Goal: Information Seeking & Learning: Learn about a topic

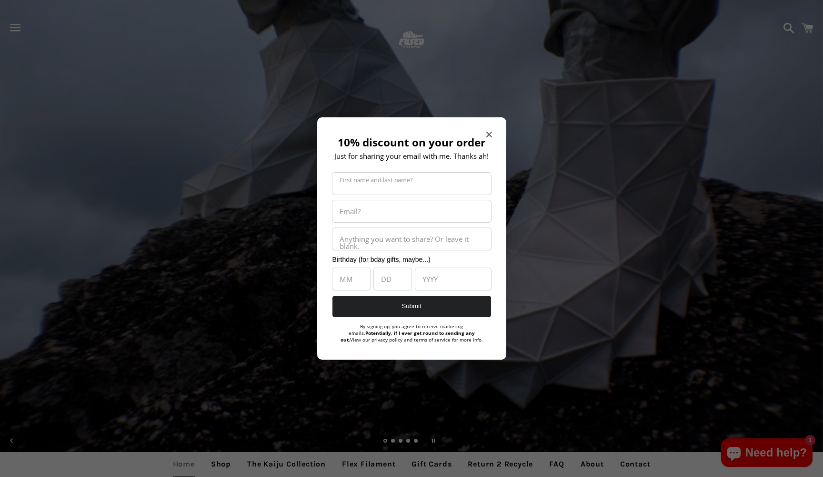
click at [489, 138] on span "Close modal" at bounding box center [490, 135] width 6 height 10
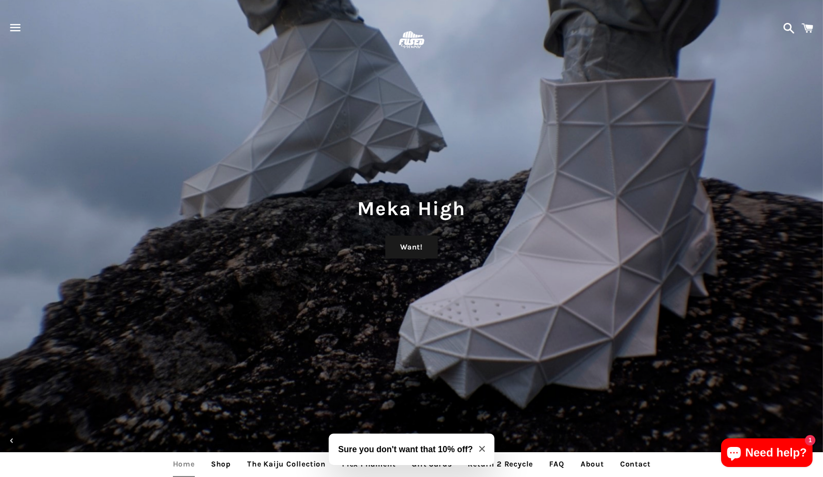
click at [10, 30] on span "button" at bounding box center [15, 27] width 21 height 29
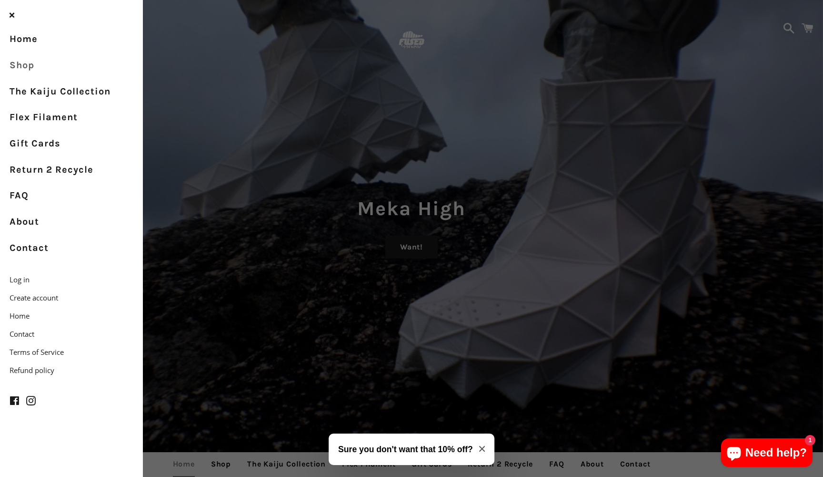
click at [28, 70] on link "Shop" at bounding box center [71, 65] width 143 height 26
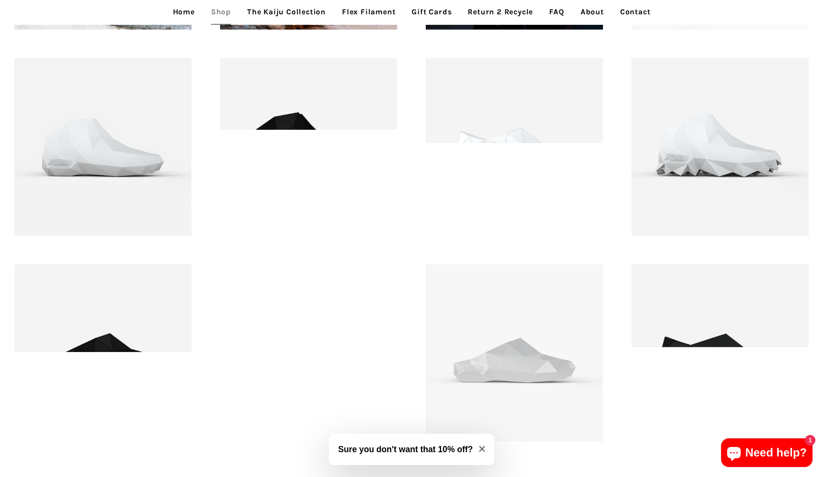
scroll to position [1148, 0]
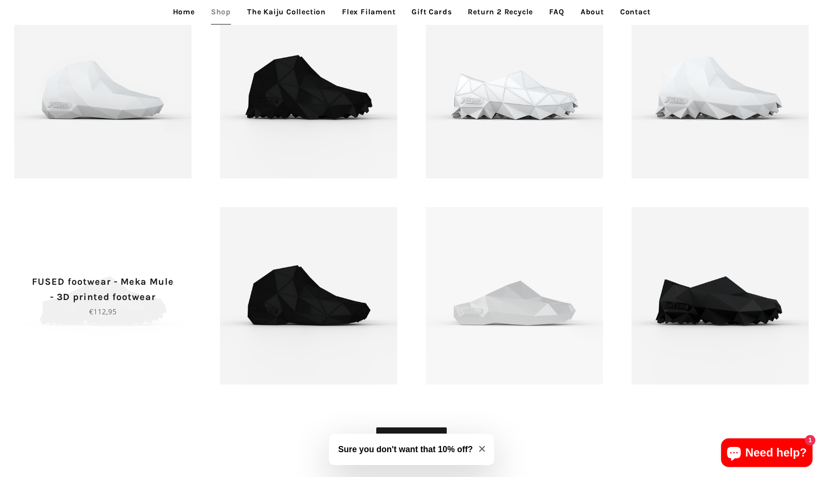
click at [133, 236] on span "FUSED footwear - Meka Mule - 3D printed footwear Regular price €112,95" at bounding box center [102, 295] width 177 height 177
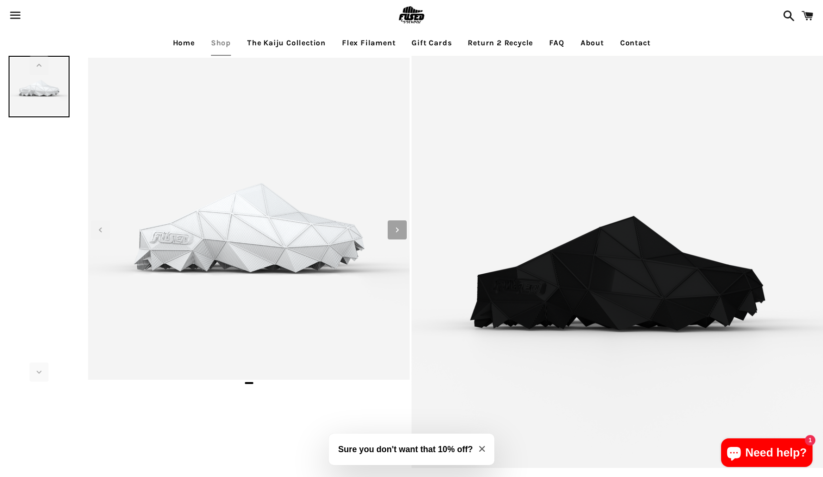
click at [400, 230] on icon "Next slide" at bounding box center [397, 229] width 10 height 10
click at [398, 231] on icon "Next slide" at bounding box center [397, 229] width 10 height 10
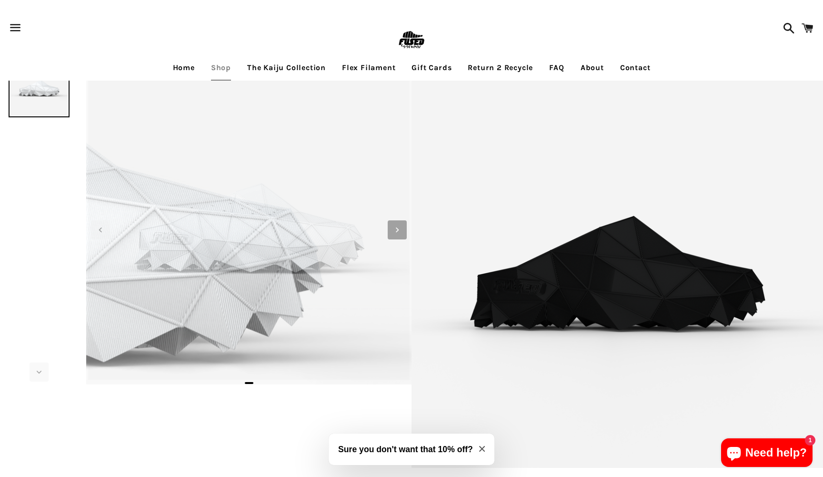
click at [399, 229] on icon "Next slide" at bounding box center [397, 229] width 3 height 5
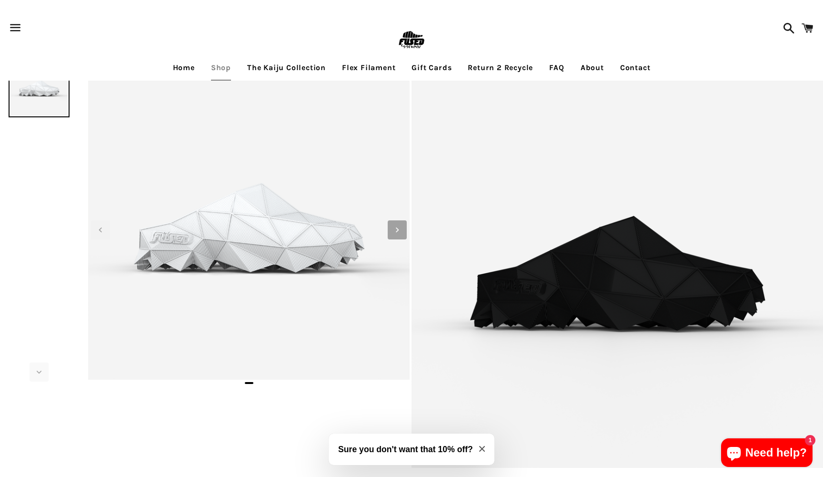
click at [399, 229] on icon "Next slide" at bounding box center [397, 229] width 3 height 5
click at [396, 232] on icon "Next slide" at bounding box center [397, 229] width 10 height 10
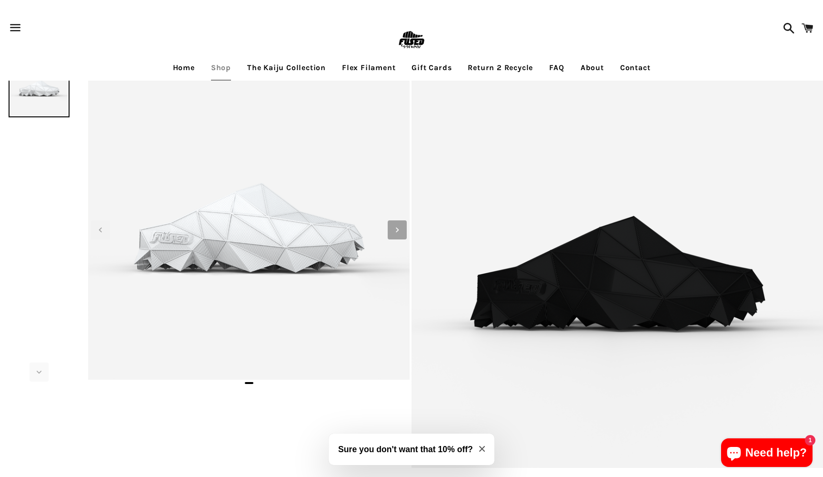
click at [396, 232] on icon "Next slide" at bounding box center [397, 229] width 10 height 10
click at [301, 70] on link "The Kaiju Collection" at bounding box center [286, 68] width 93 height 24
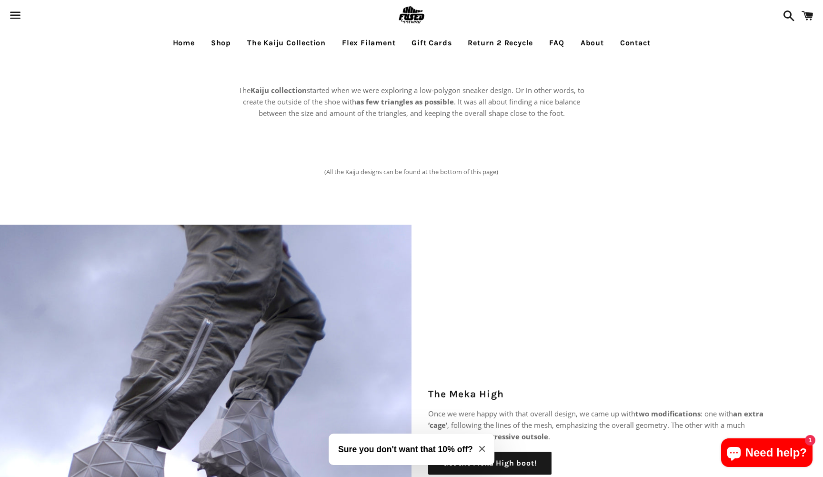
click at [289, 42] on link "The Kaiju Collection" at bounding box center [286, 43] width 93 height 24
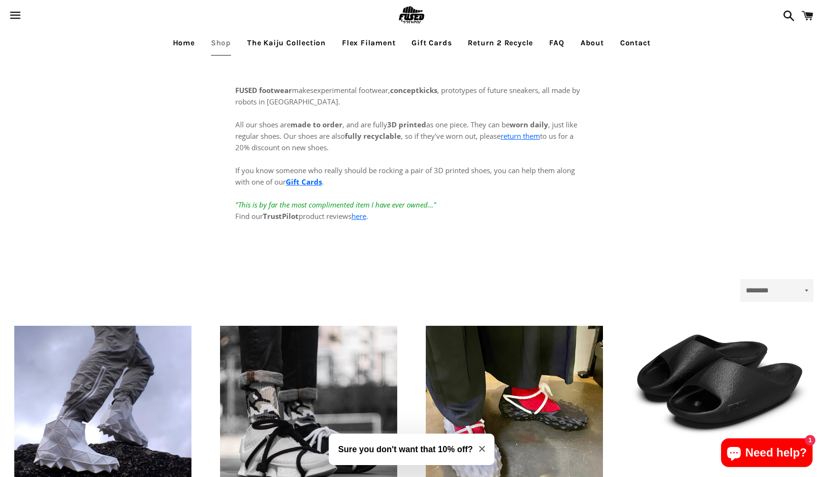
click at [274, 38] on link "The Kaiju Collection" at bounding box center [286, 43] width 93 height 24
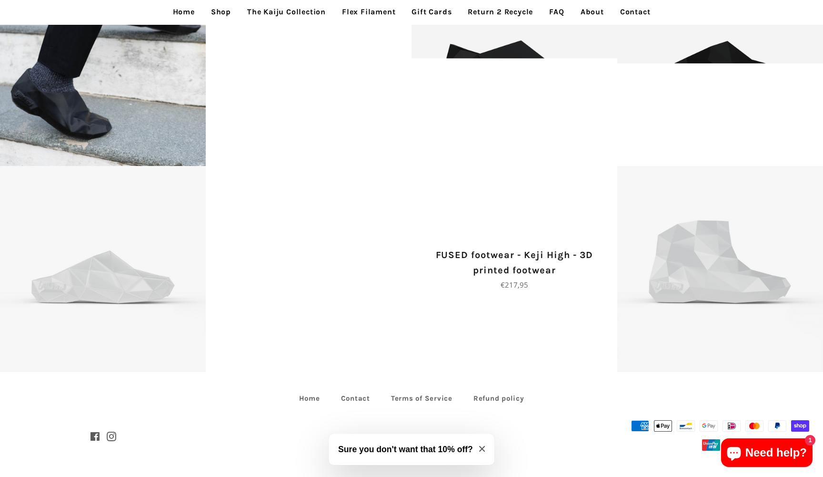
scroll to position [2437, 0]
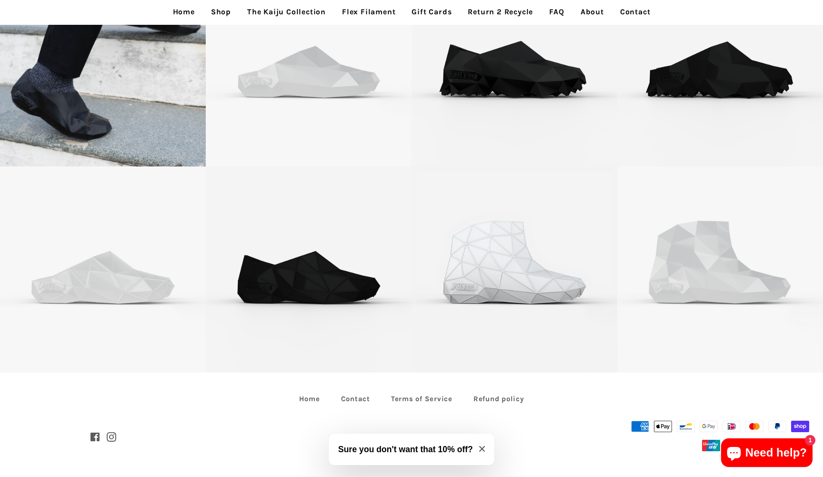
click at [386, 14] on link "Flex Filament" at bounding box center [369, 12] width 68 height 24
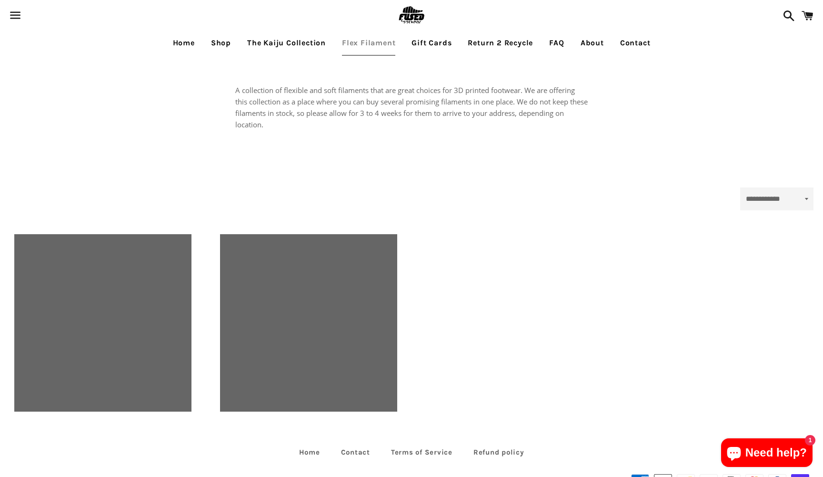
select select "**********"
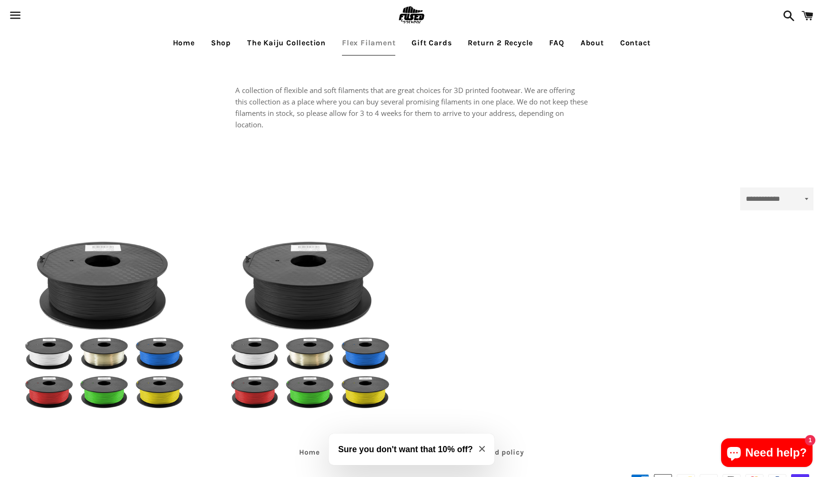
click at [443, 42] on link "Gift Cards" at bounding box center [432, 43] width 54 height 24
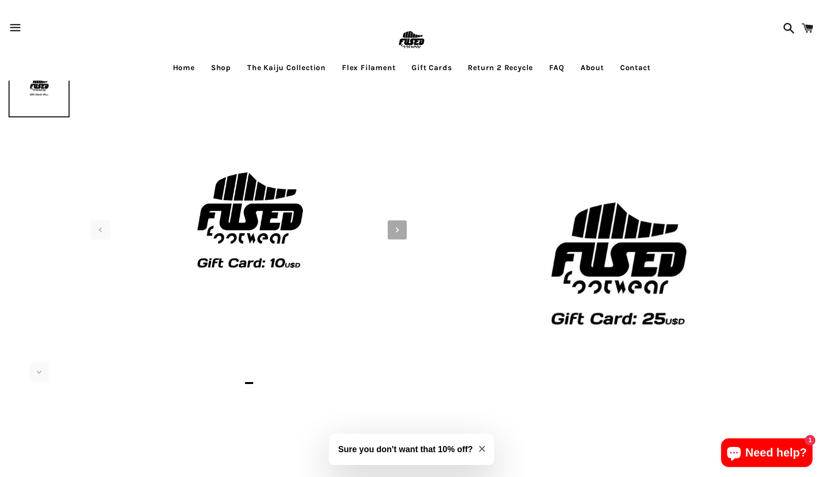
click at [400, 225] on icon "Next slide" at bounding box center [397, 229] width 10 height 10
click at [392, 230] on span "Next slide" at bounding box center [397, 229] width 19 height 19
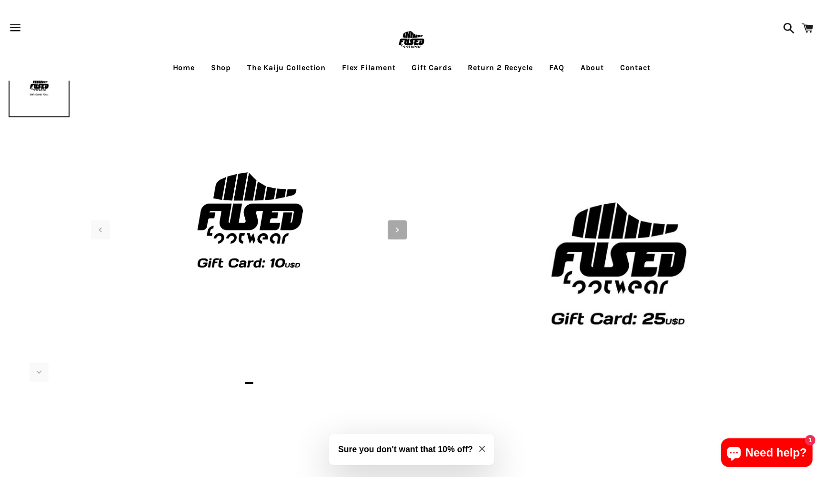
click at [392, 230] on span "Next slide" at bounding box center [397, 229] width 19 height 19
click at [491, 68] on link "Return 2 Recycle" at bounding box center [501, 68] width 80 height 24
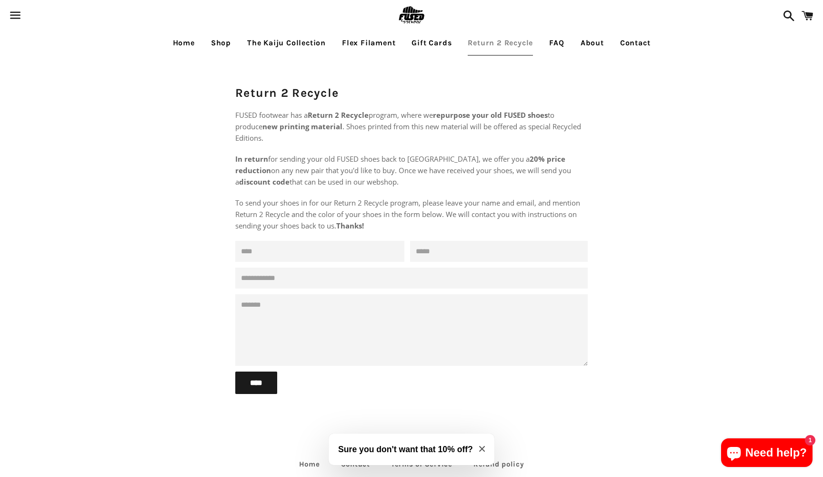
click at [559, 42] on link "FAQ" at bounding box center [556, 43] width 29 height 24
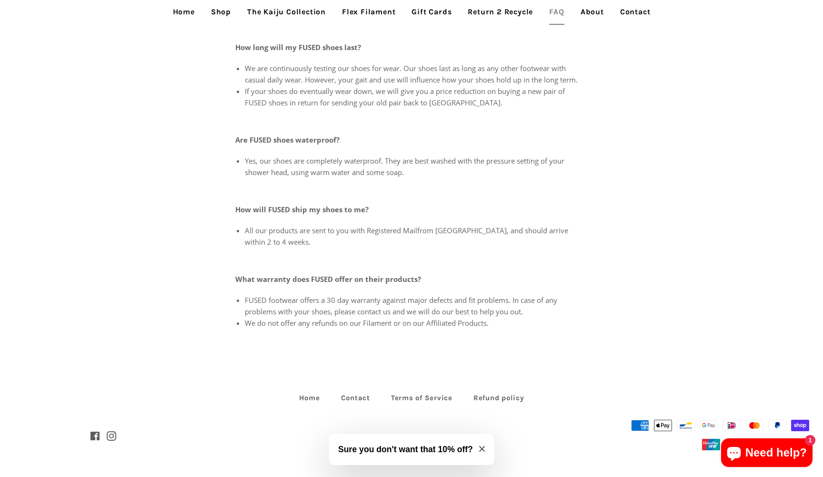
scroll to position [345, 0]
click at [595, 12] on link "About" at bounding box center [593, 12] width 38 height 24
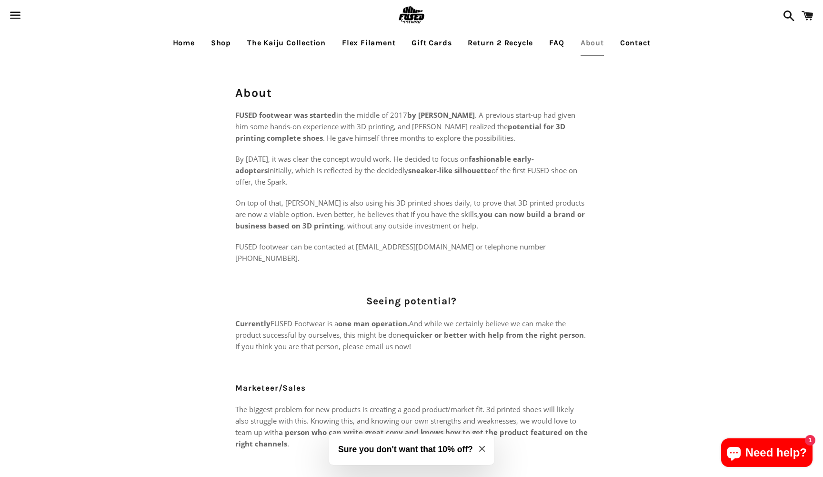
click at [634, 45] on link "Contact" at bounding box center [635, 43] width 45 height 24
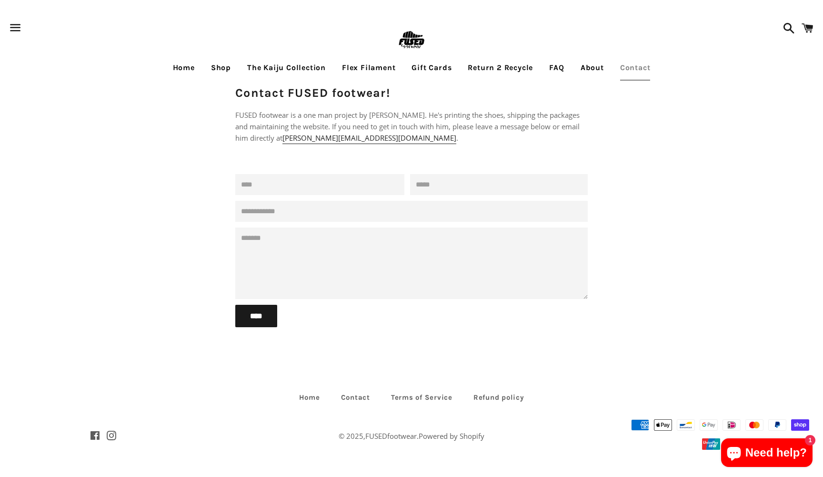
click at [188, 67] on link "Home" at bounding box center [184, 68] width 36 height 24
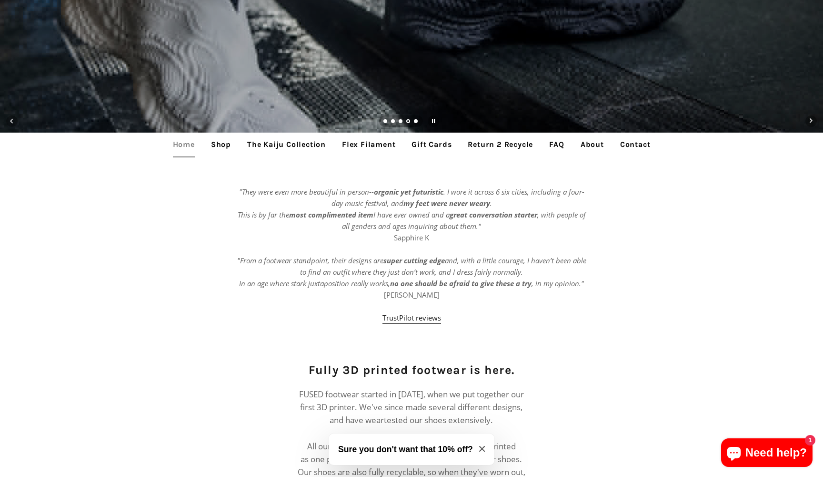
scroll to position [305, 0]
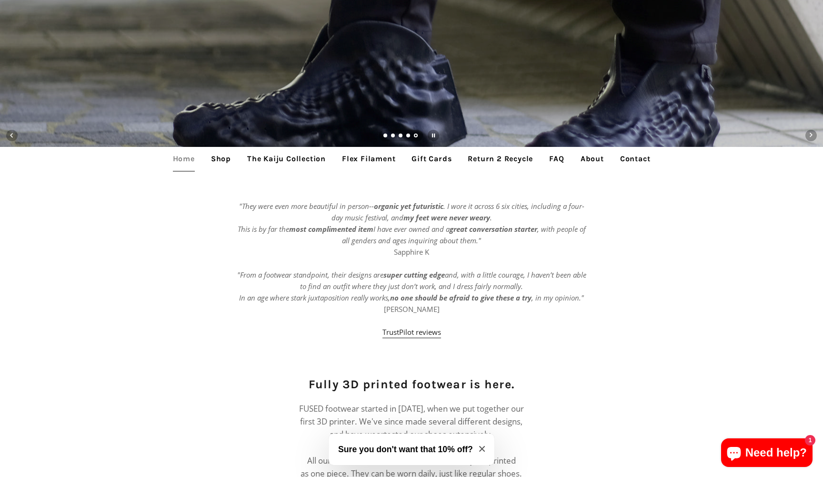
click at [220, 158] on link "Shop" at bounding box center [221, 159] width 34 height 24
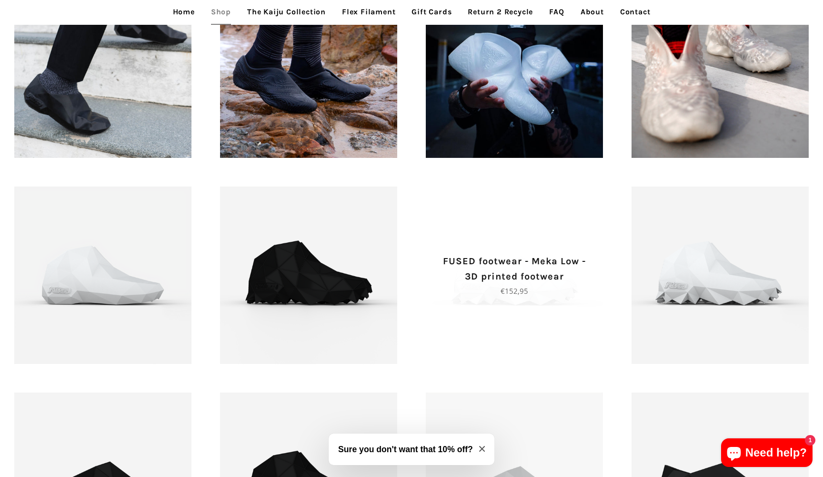
scroll to position [1237, 0]
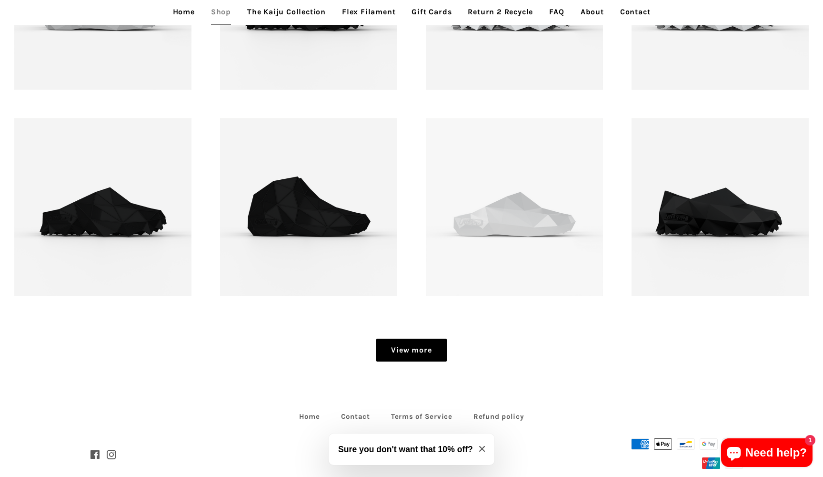
click at [434, 346] on link "View more" at bounding box center [411, 349] width 70 height 23
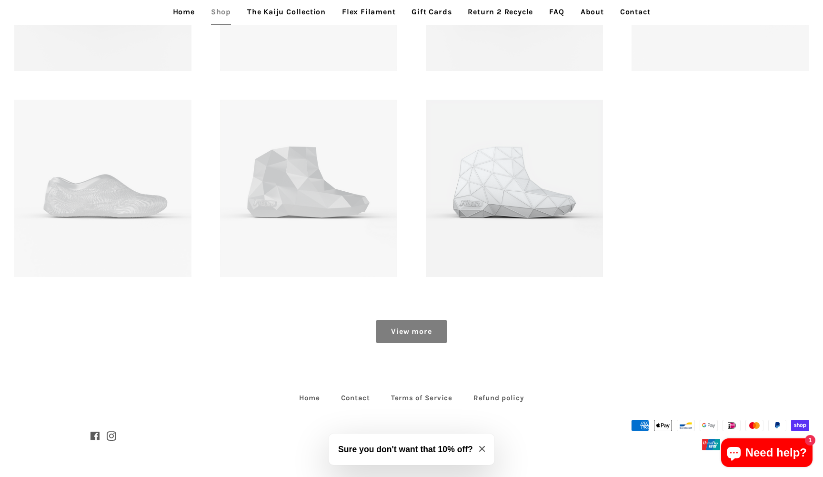
scroll to position [1666, 0]
click at [417, 331] on link "View more" at bounding box center [411, 331] width 70 height 23
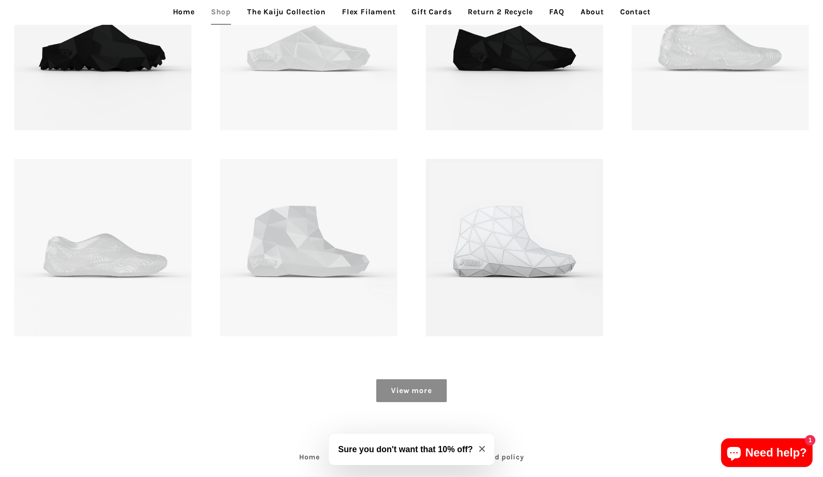
scroll to position [1621, 0]
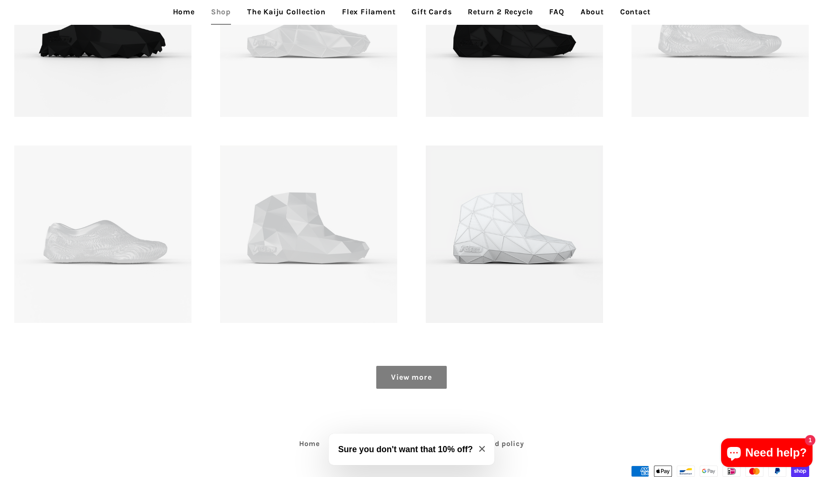
click at [400, 374] on link "View more" at bounding box center [411, 376] width 70 height 23
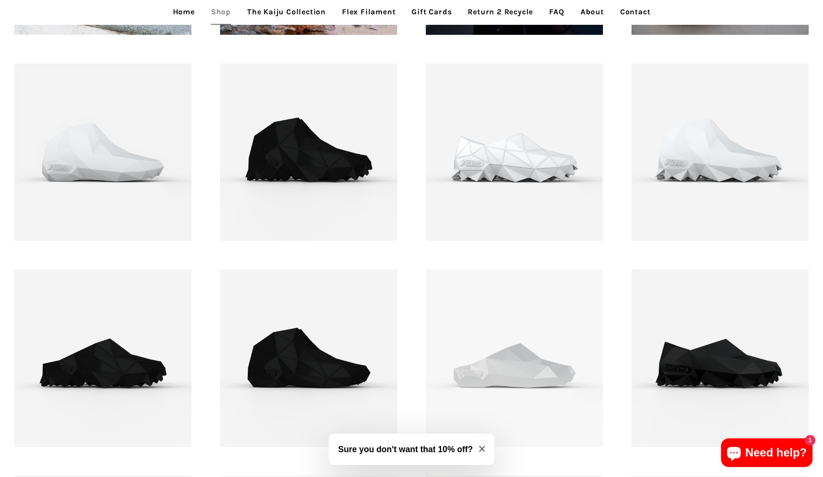
scroll to position [1087, 0]
